Goal: Task Accomplishment & Management: Use online tool/utility

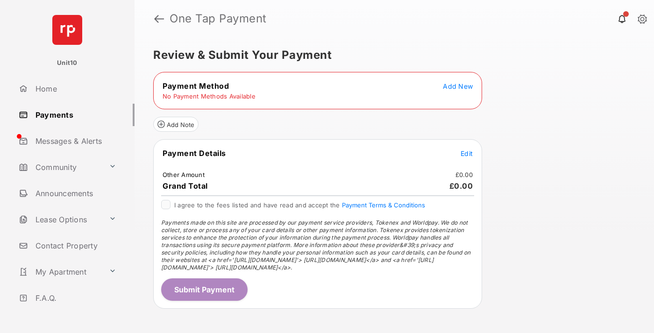
click at [458, 86] on span "Add New" at bounding box center [458, 86] width 30 height 8
